Goal: Find specific page/section: Find specific page/section

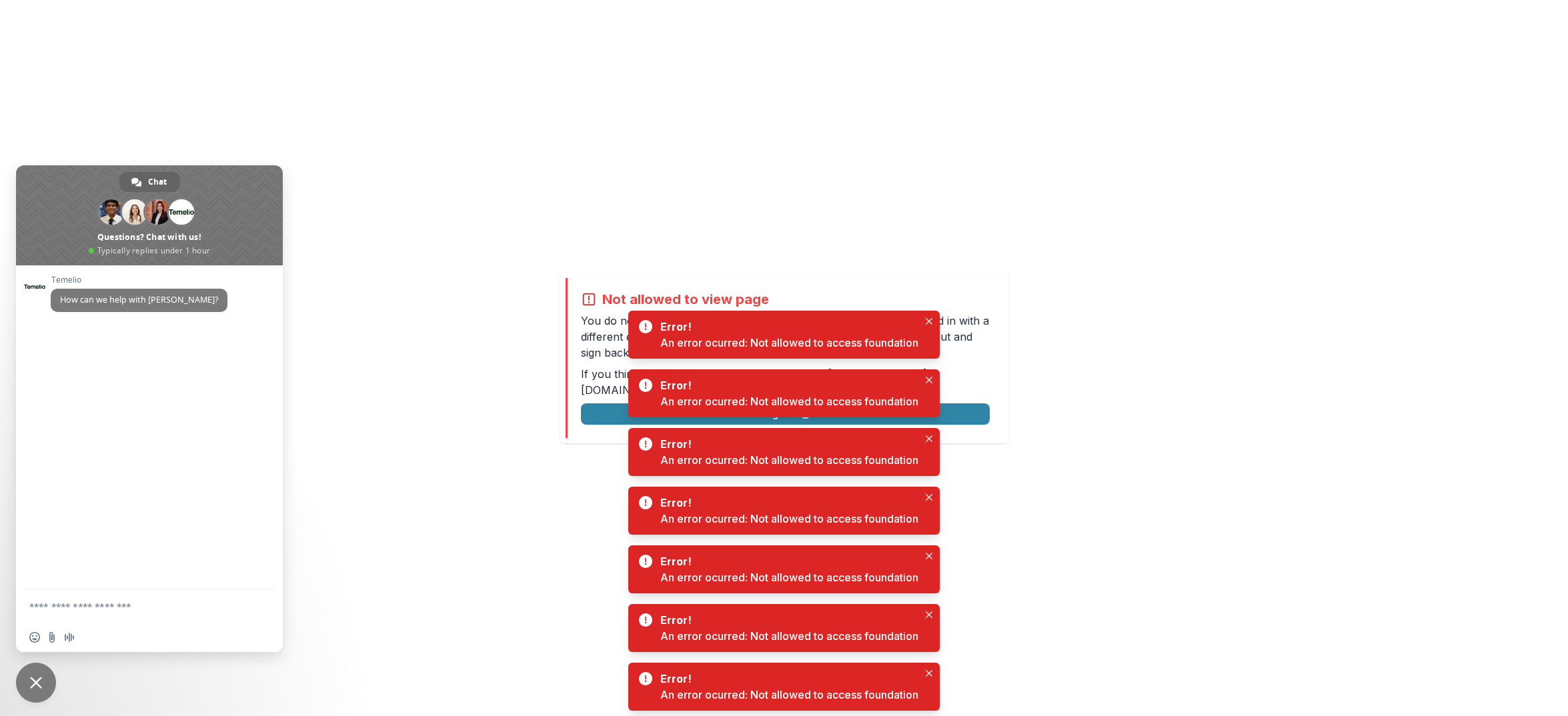
click at [26, 620] on span "Close chat" at bounding box center [36, 683] width 40 height 40
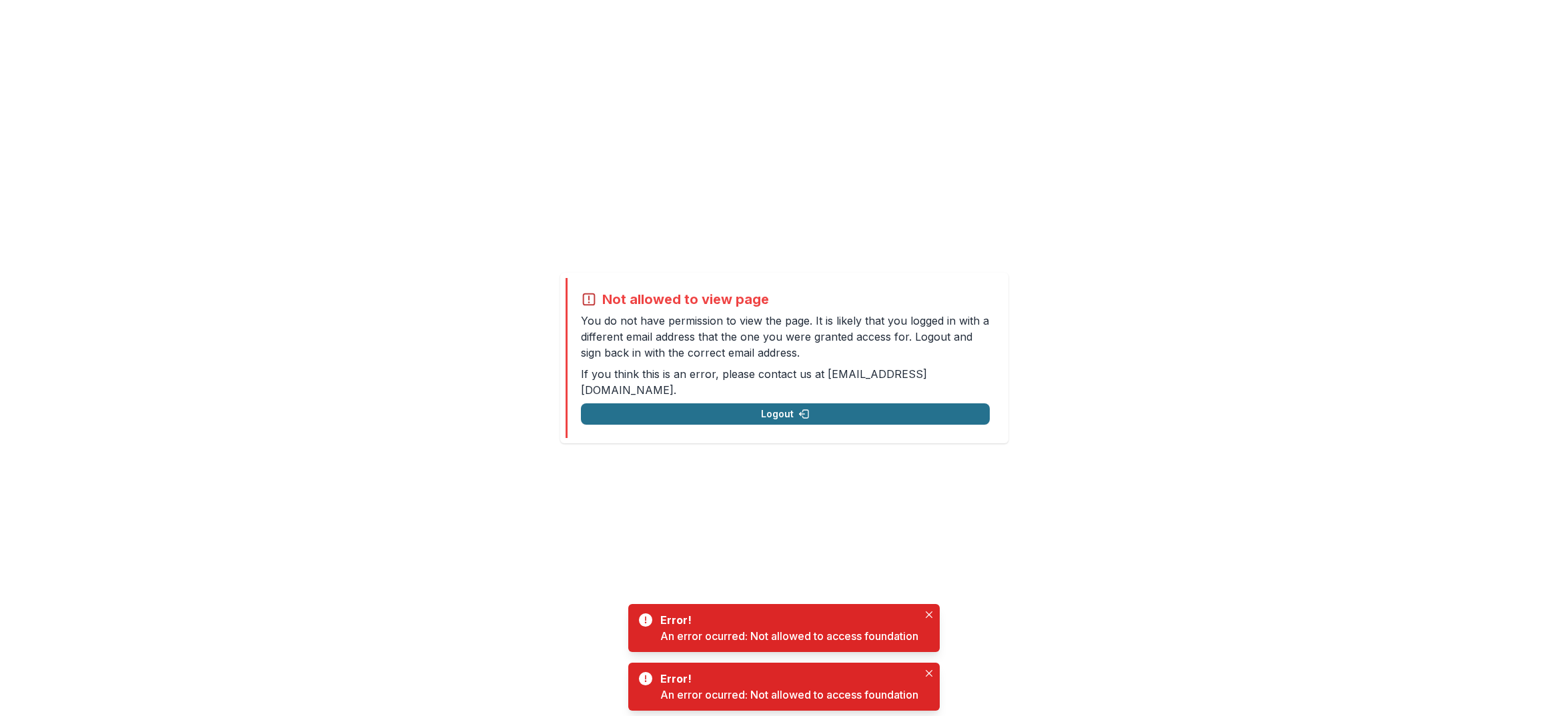
click at [774, 406] on button "Logout" at bounding box center [785, 414] width 409 height 22
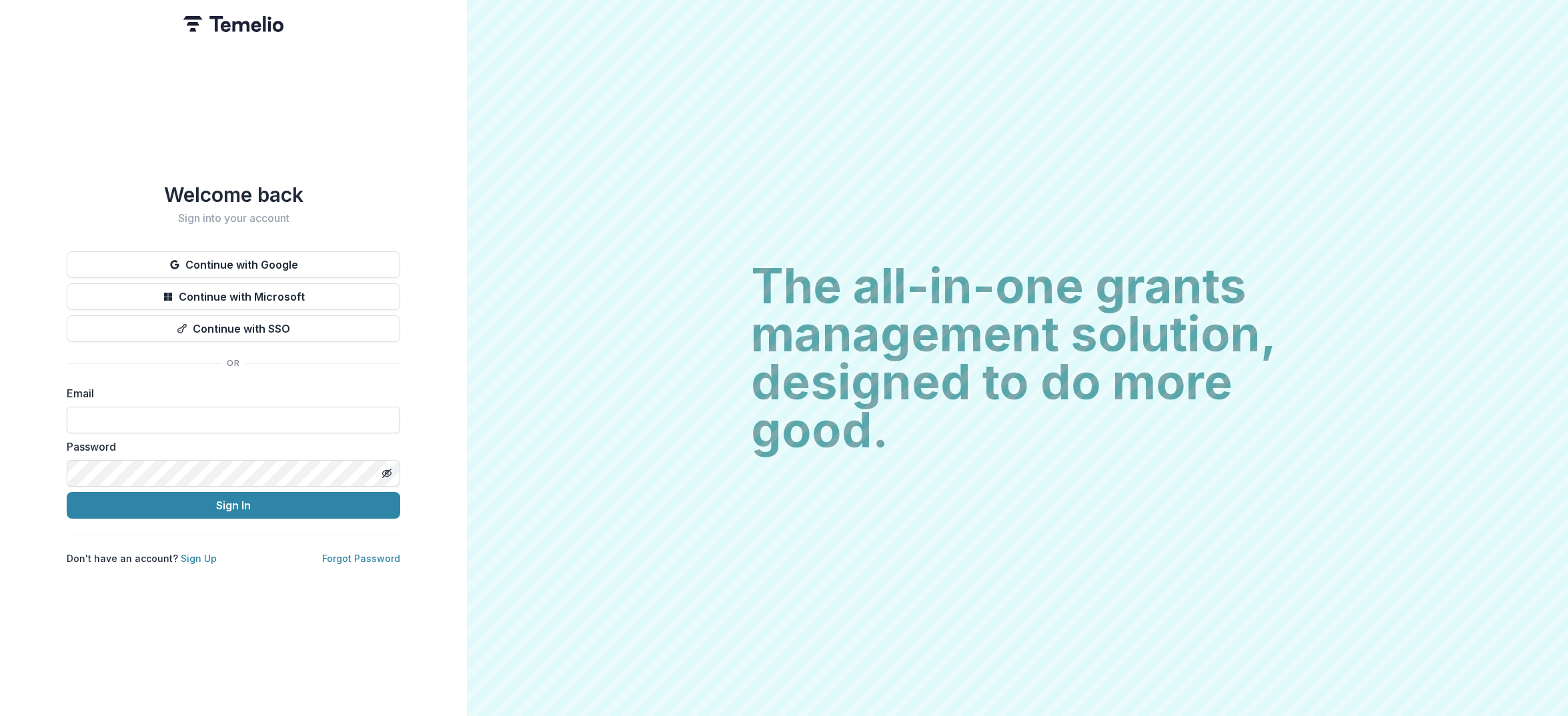
click at [177, 414] on input at bounding box center [233, 420] width 333 height 27
type input "**********"
click at [182, 506] on button "Sign In" at bounding box center [233, 505] width 333 height 27
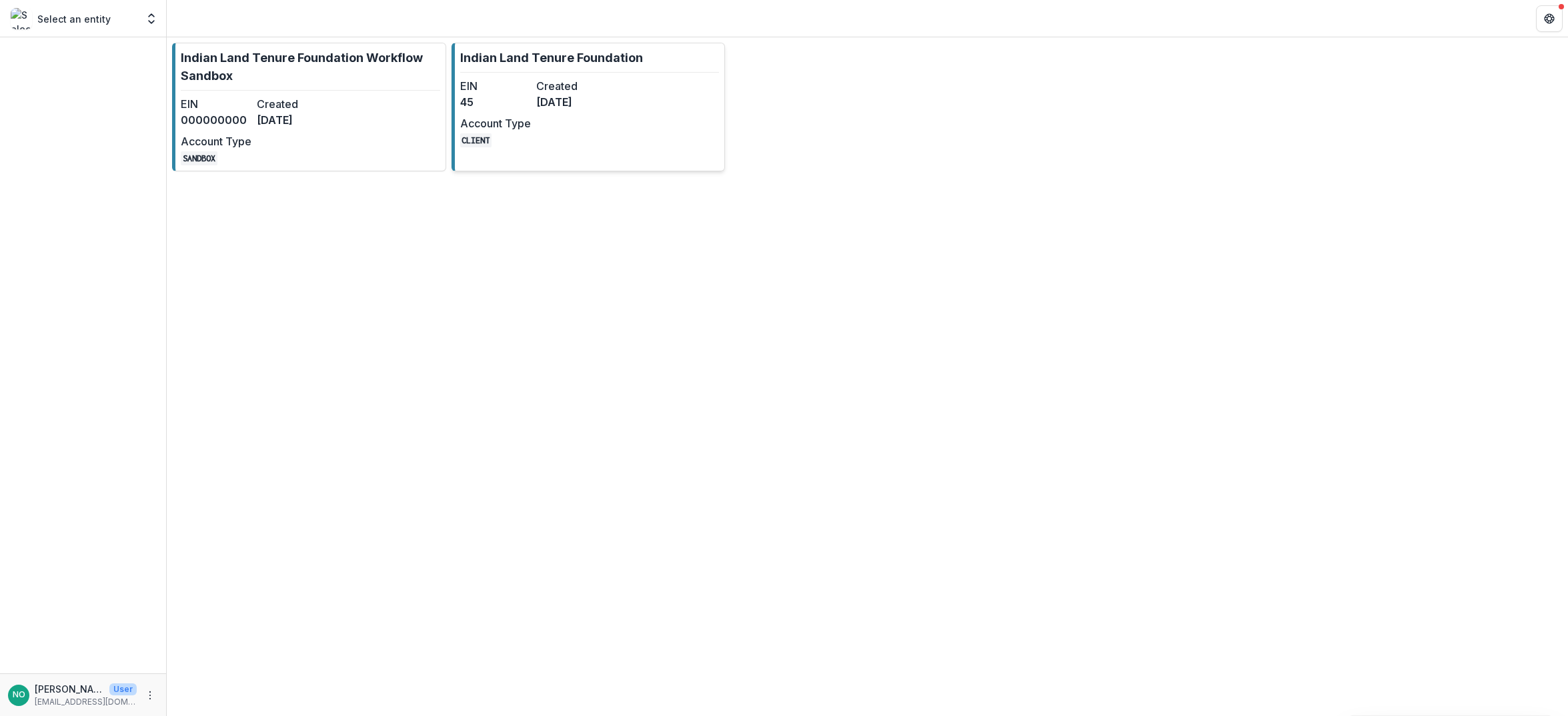
click at [586, 119] on div "EIN 45 Created [DATE] Account Type CLIENT" at bounding box center [533, 112] width 147 height 69
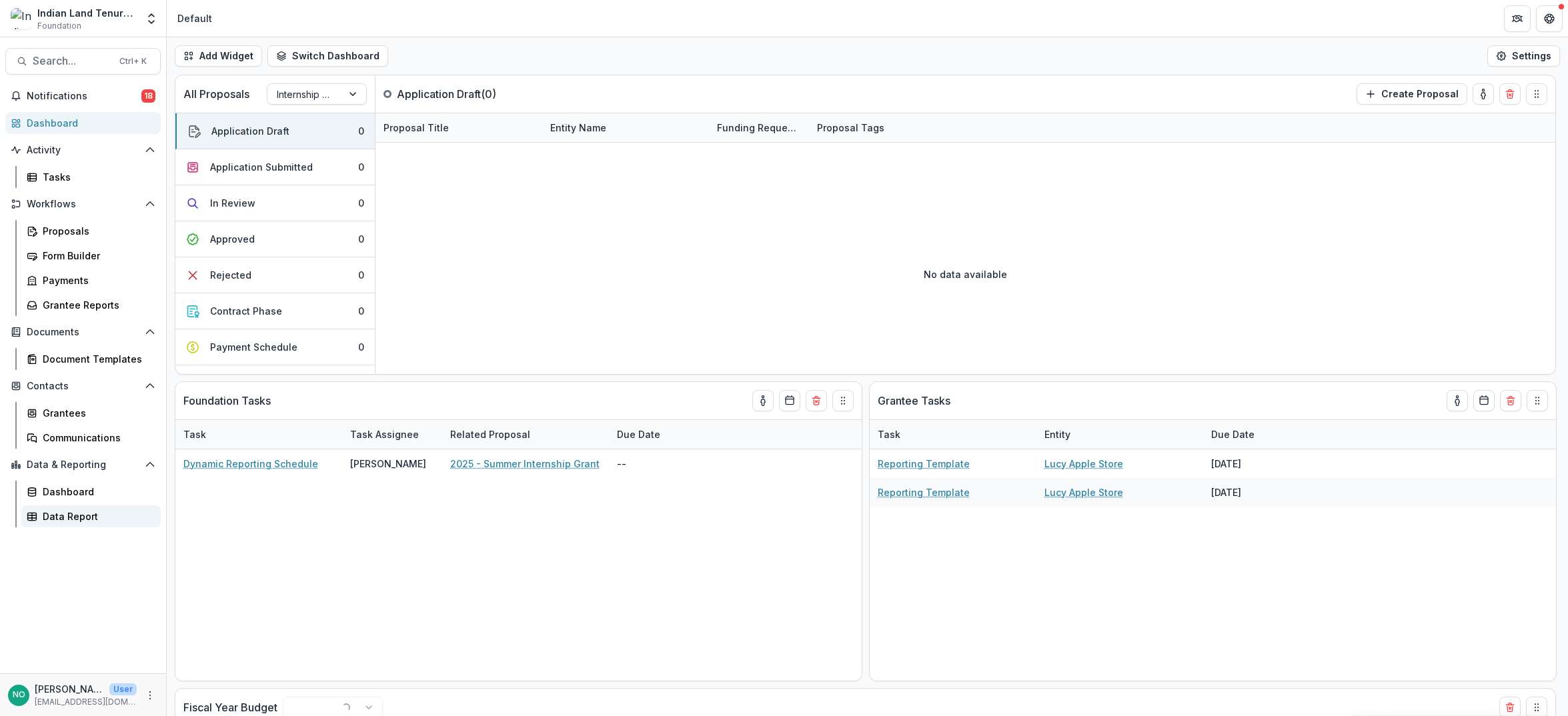
click at [69, 516] on div "Data Report" at bounding box center [96, 516] width 107 height 14
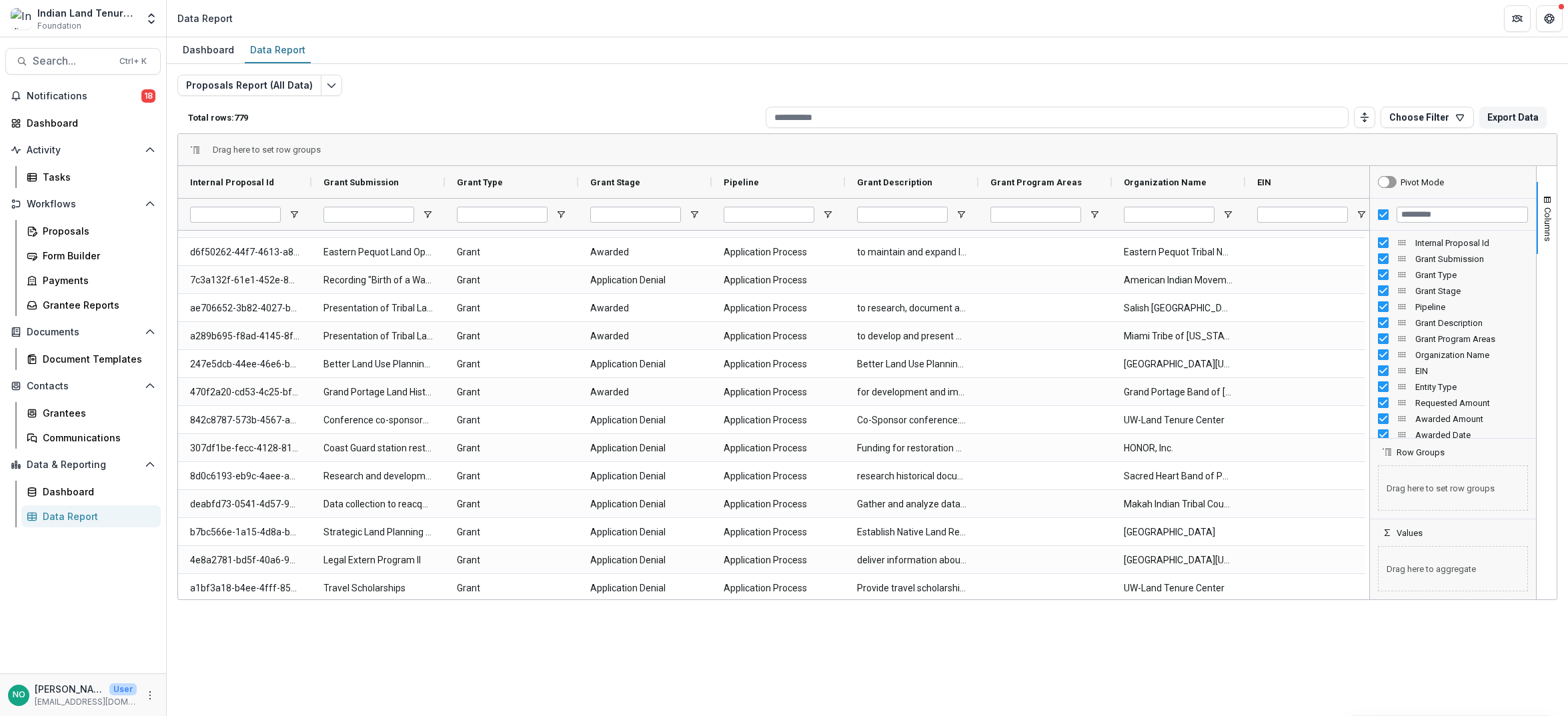
scroll to position [1512, 0]
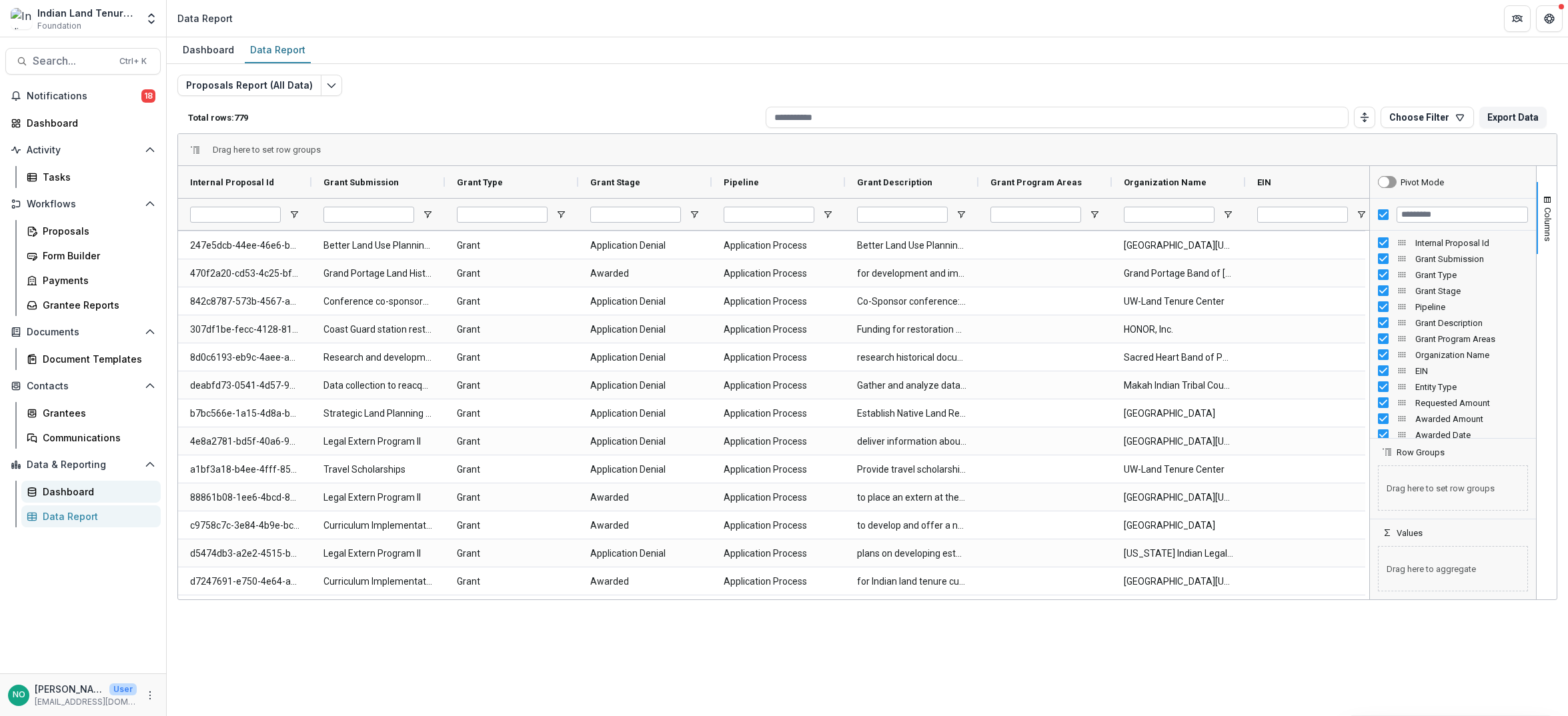
click at [37, 497] on link "Dashboard" at bounding box center [91, 491] width 140 height 22
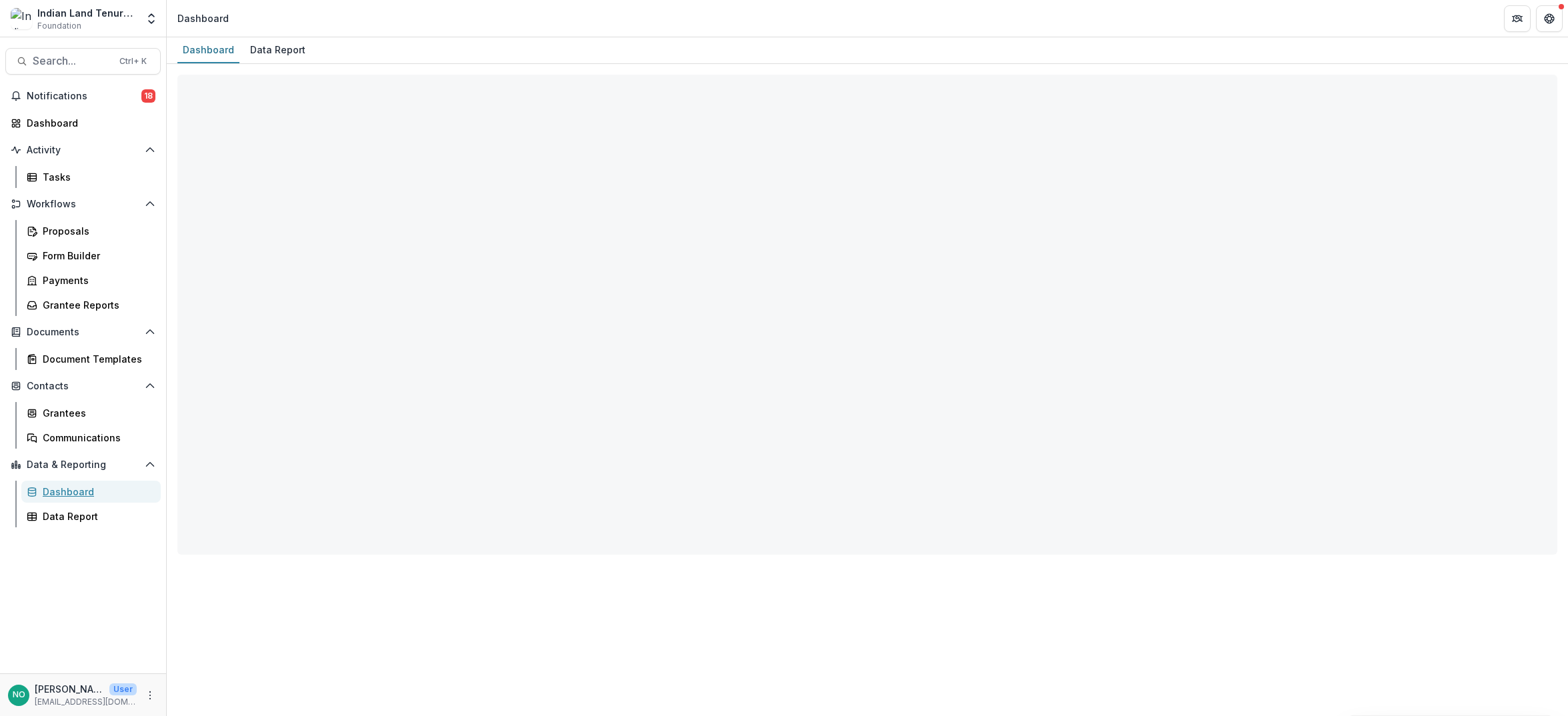
select select "**********"
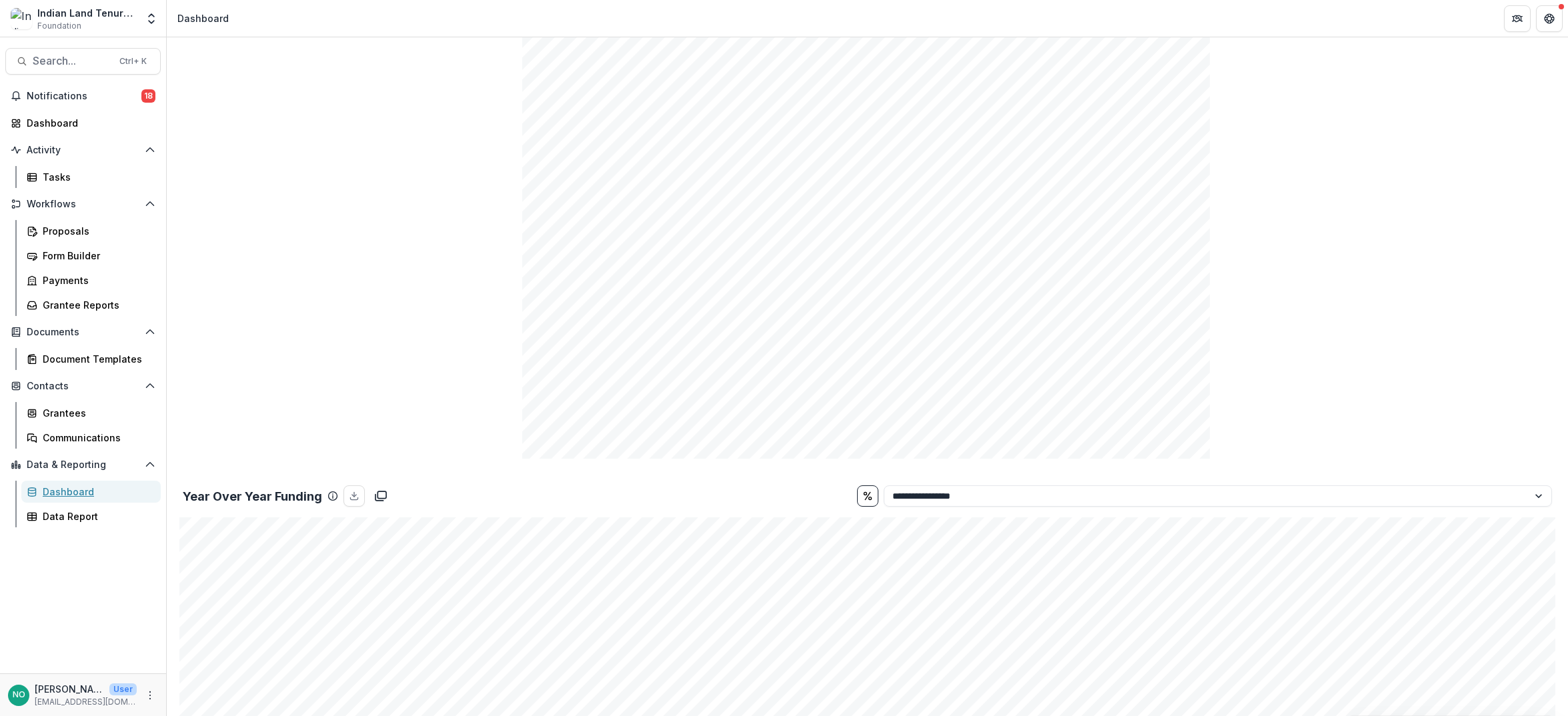
scroll to position [2459, 0]
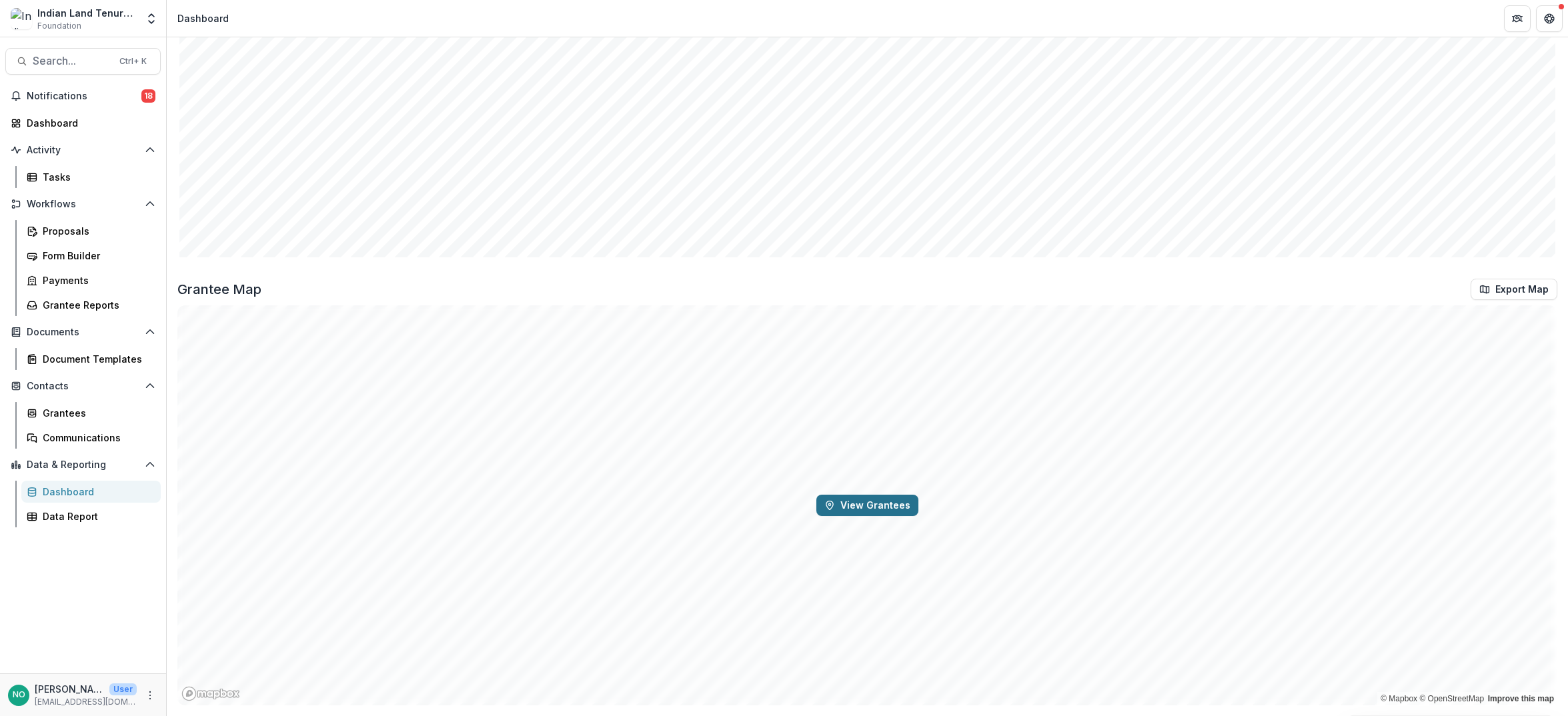
click at [860, 509] on button "View Grantees" at bounding box center [868, 506] width 102 height 22
